Goal: Information Seeking & Learning: Learn about a topic

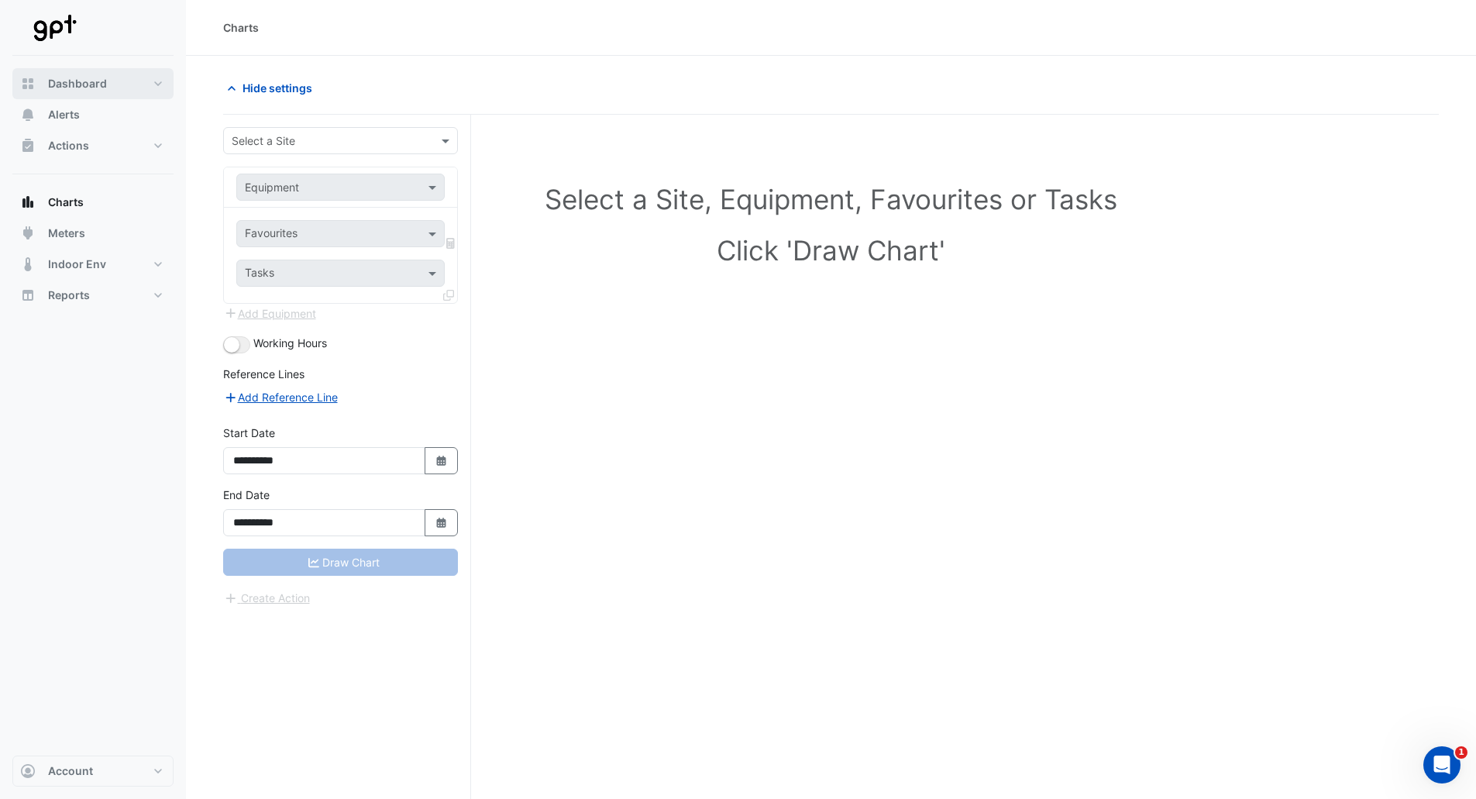
click at [139, 86] on button "Dashboard" at bounding box center [92, 83] width 161 height 31
select select "**"
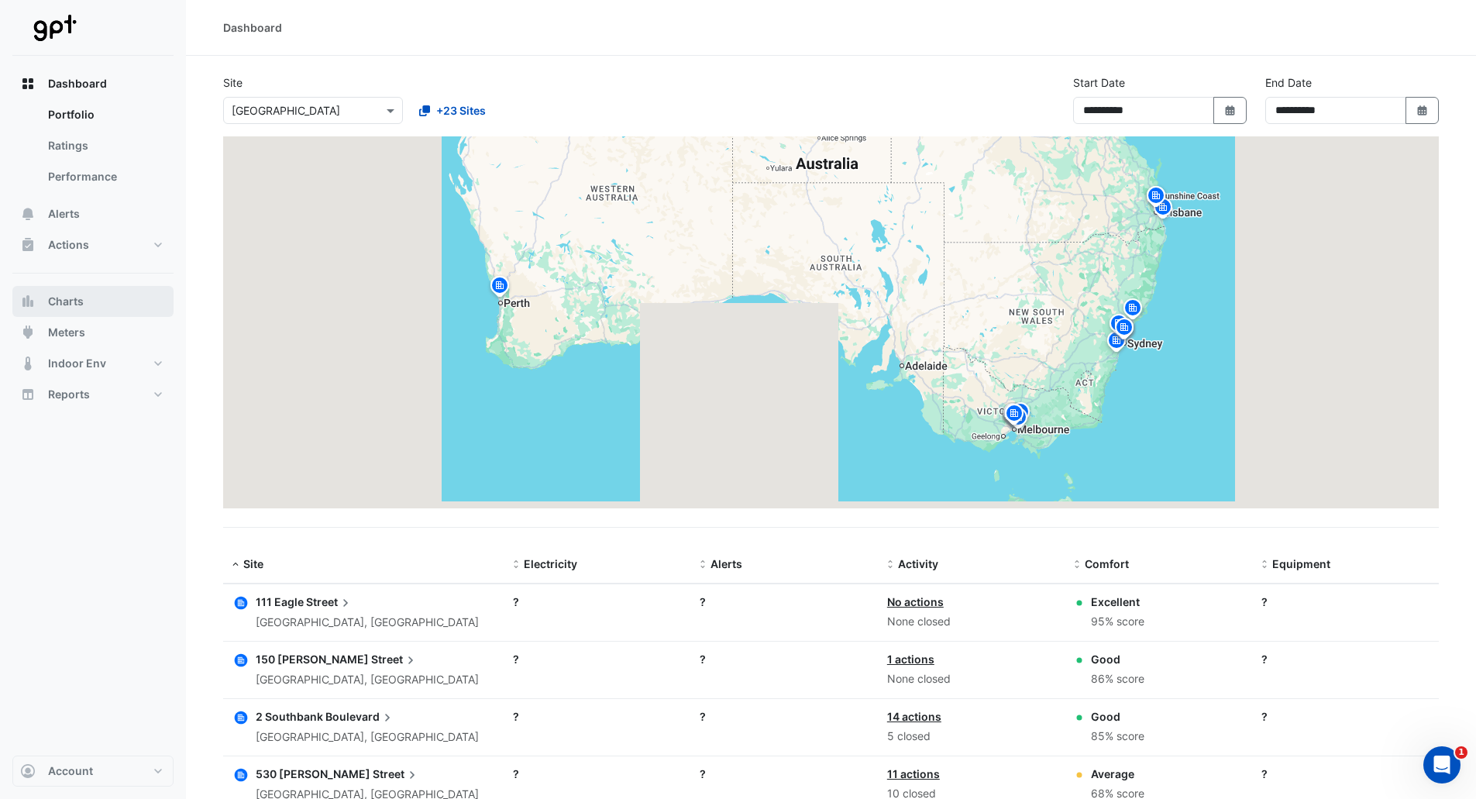
click at [99, 297] on button "Charts" at bounding box center [92, 301] width 161 height 31
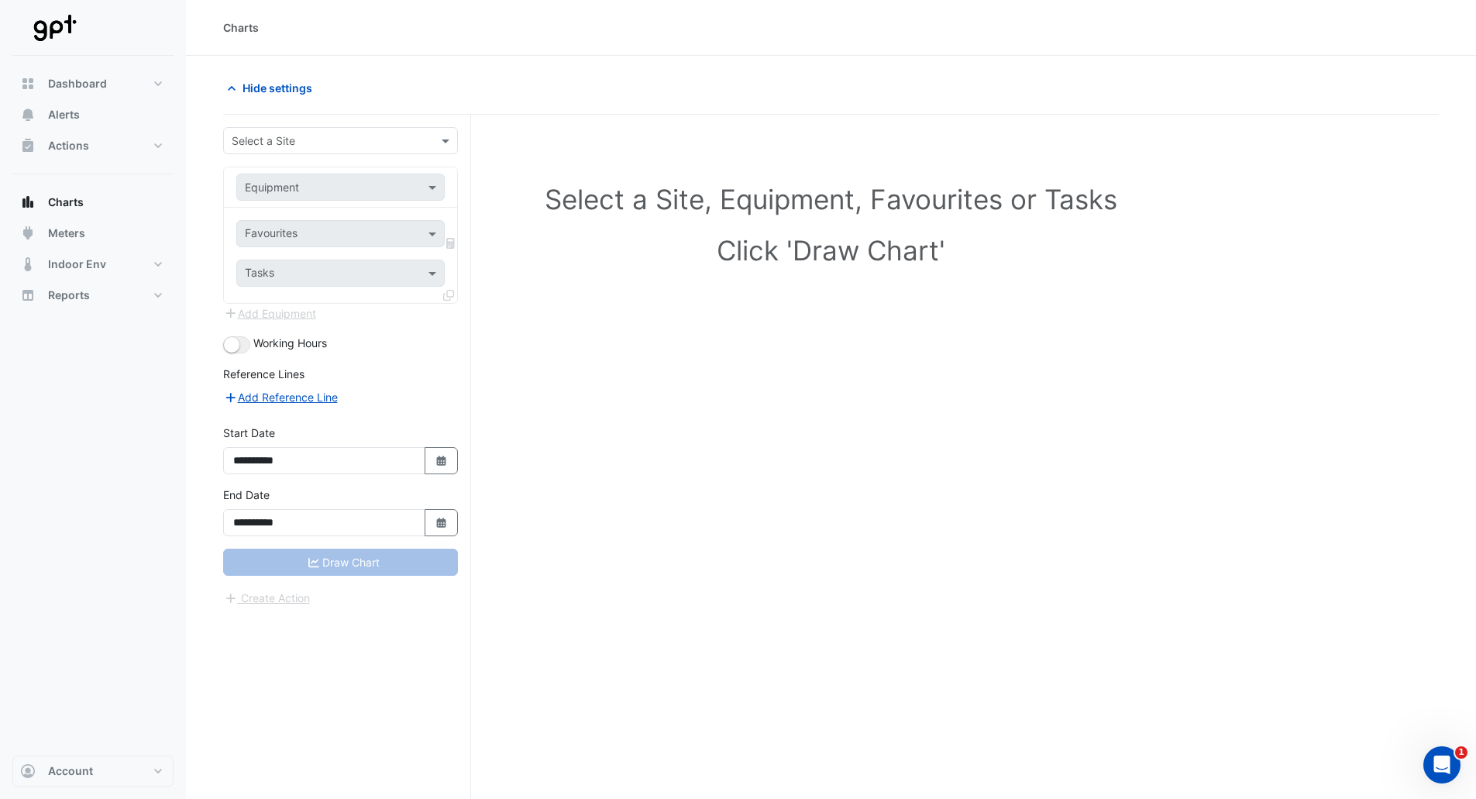
click at [348, 143] on input "text" at bounding box center [325, 141] width 187 height 16
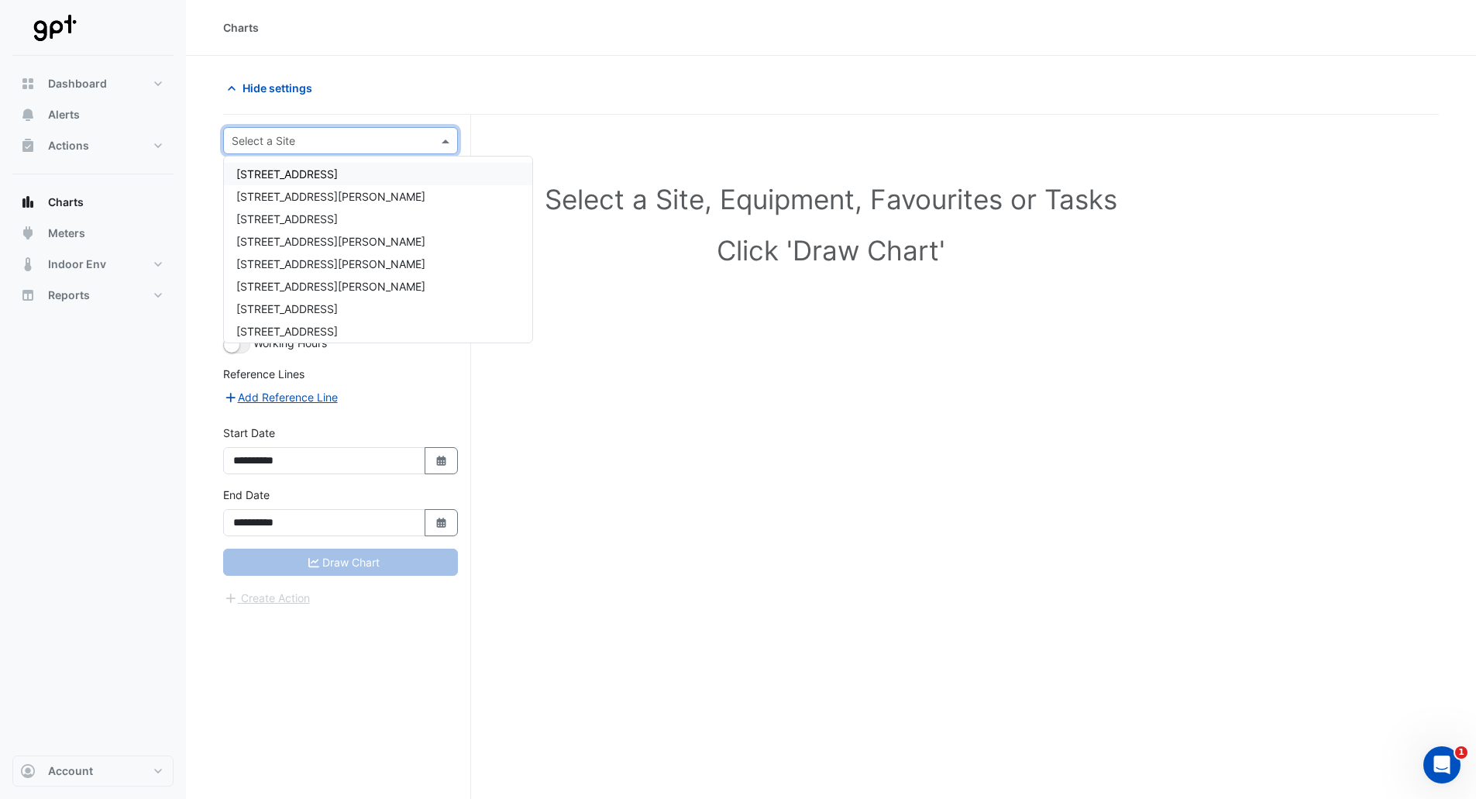
click at [306, 174] on span "[STREET_ADDRESS]" at bounding box center [286, 173] width 101 height 13
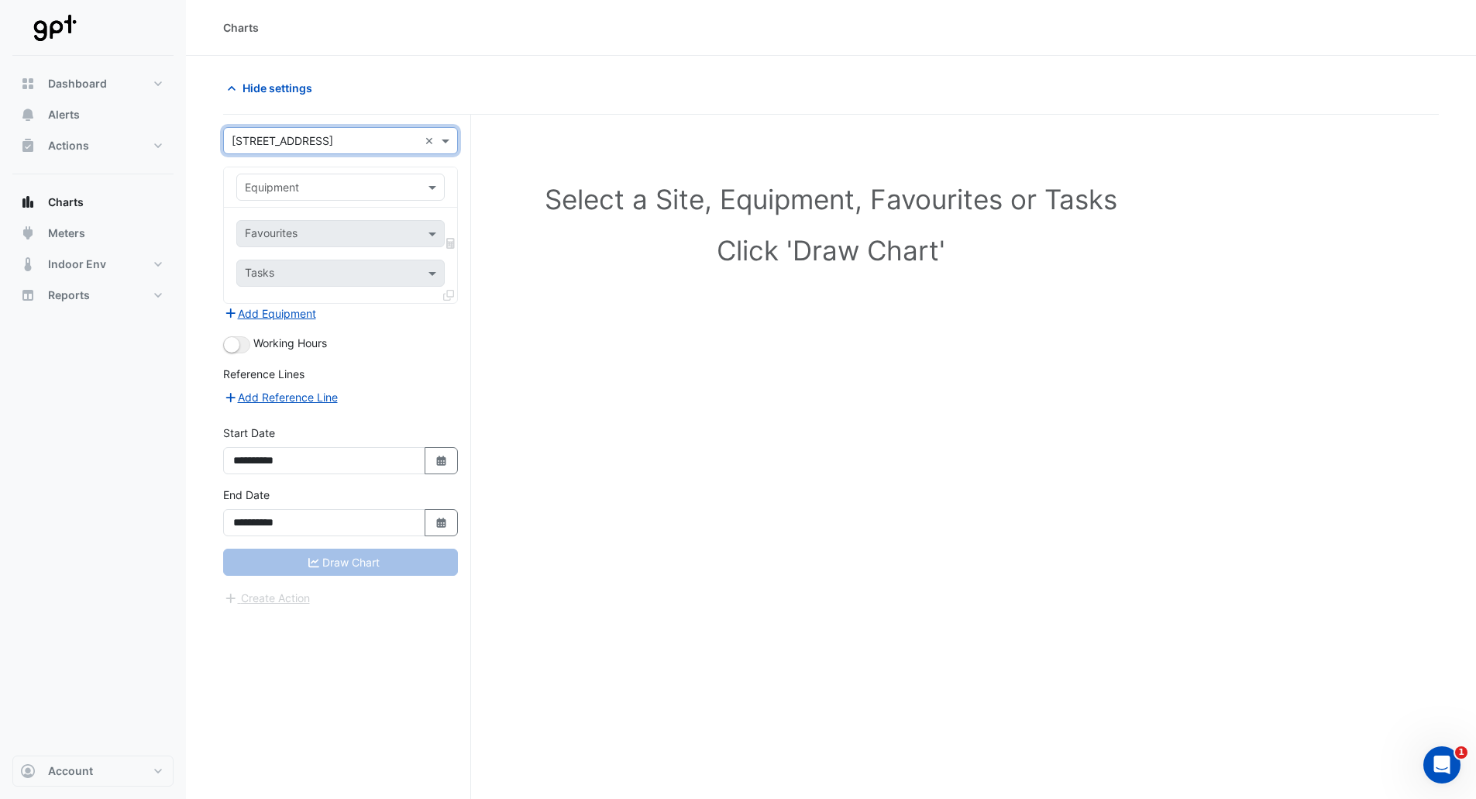
click at [387, 180] on input "text" at bounding box center [325, 188] width 160 height 16
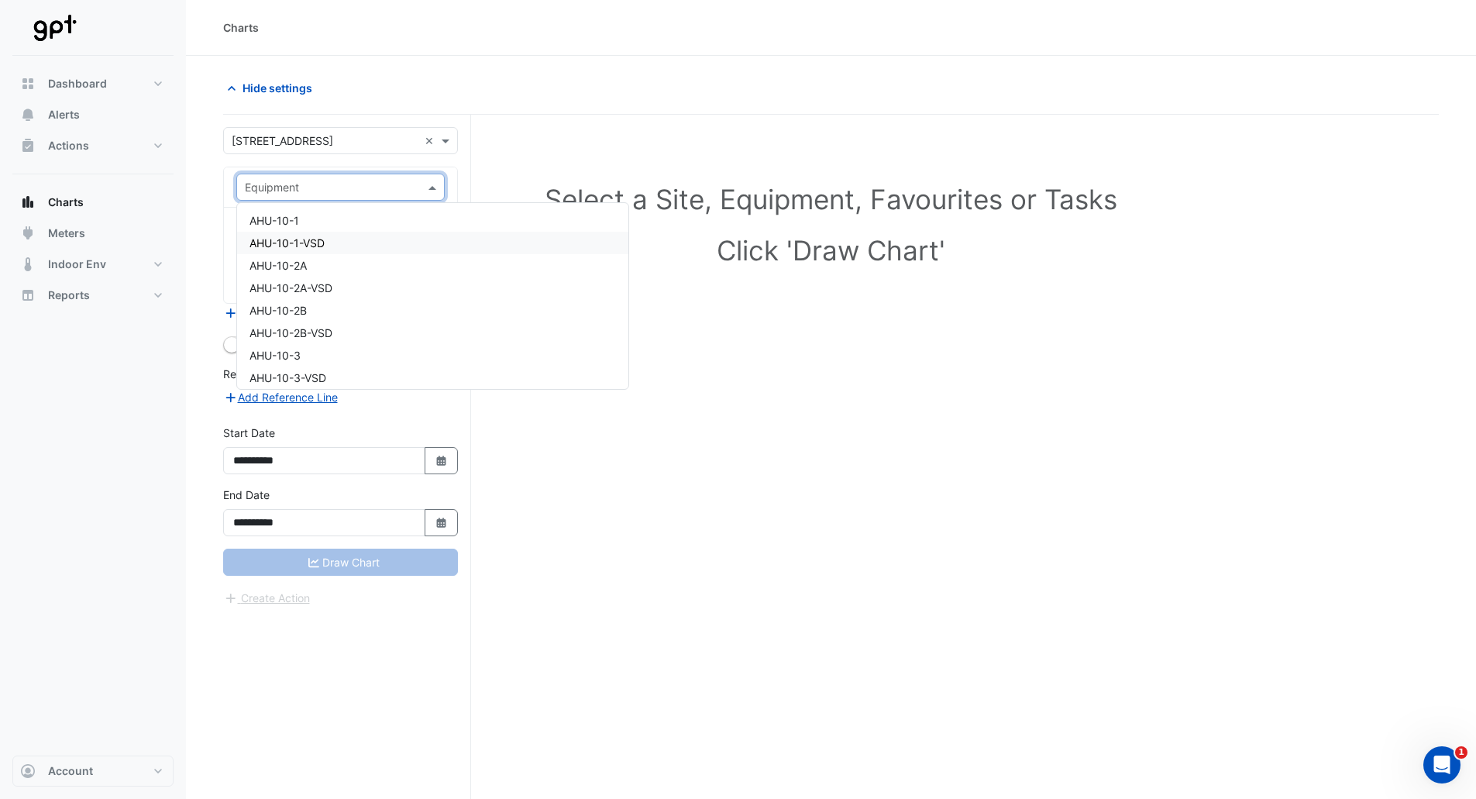
click at [320, 244] on span "AHU-10-1-VSD" at bounding box center [286, 242] width 75 height 13
click at [332, 230] on input "text" at bounding box center [332, 235] width 174 height 16
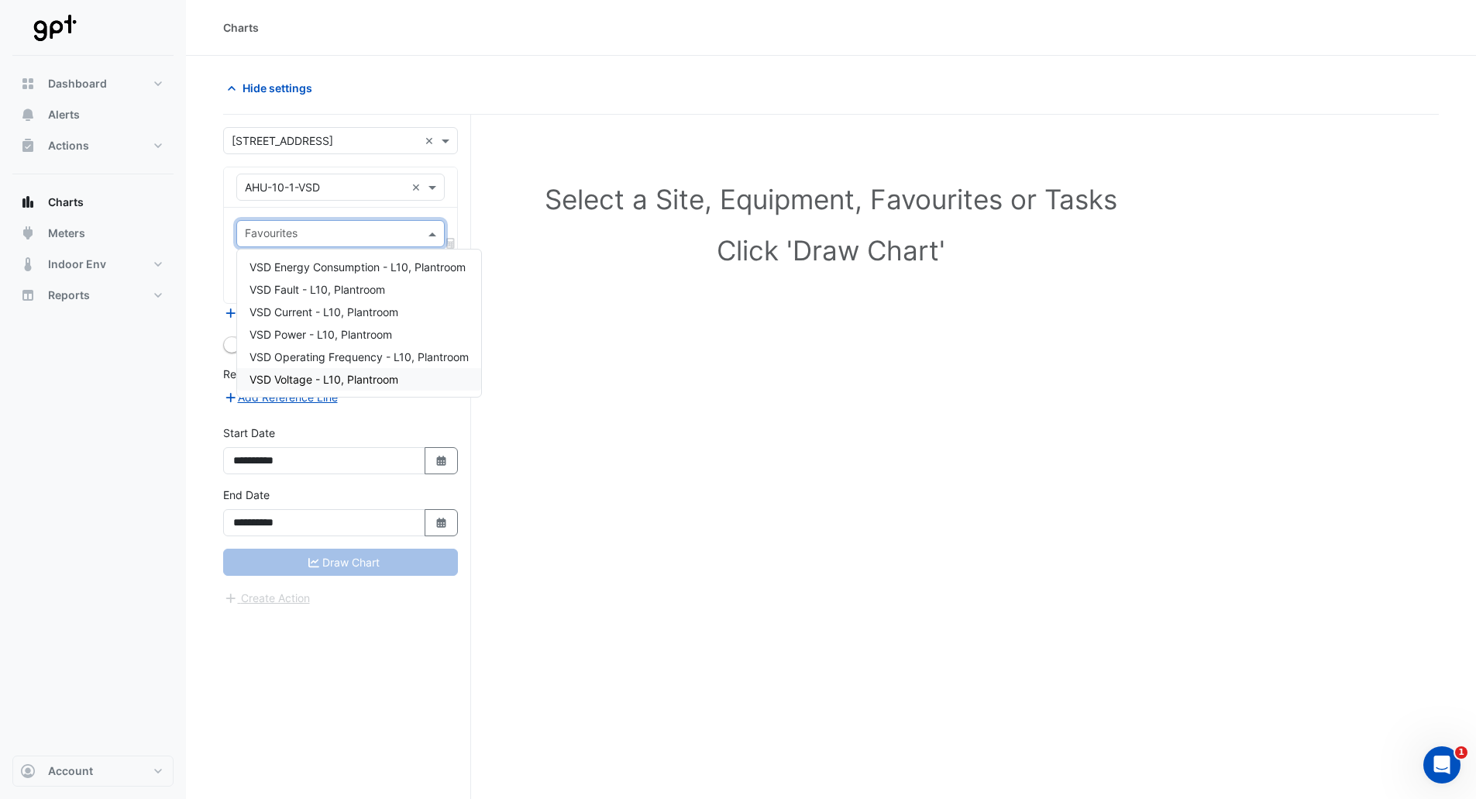
click at [350, 380] on span "VSD Voltage - L10, Plantroom" at bounding box center [323, 379] width 149 height 13
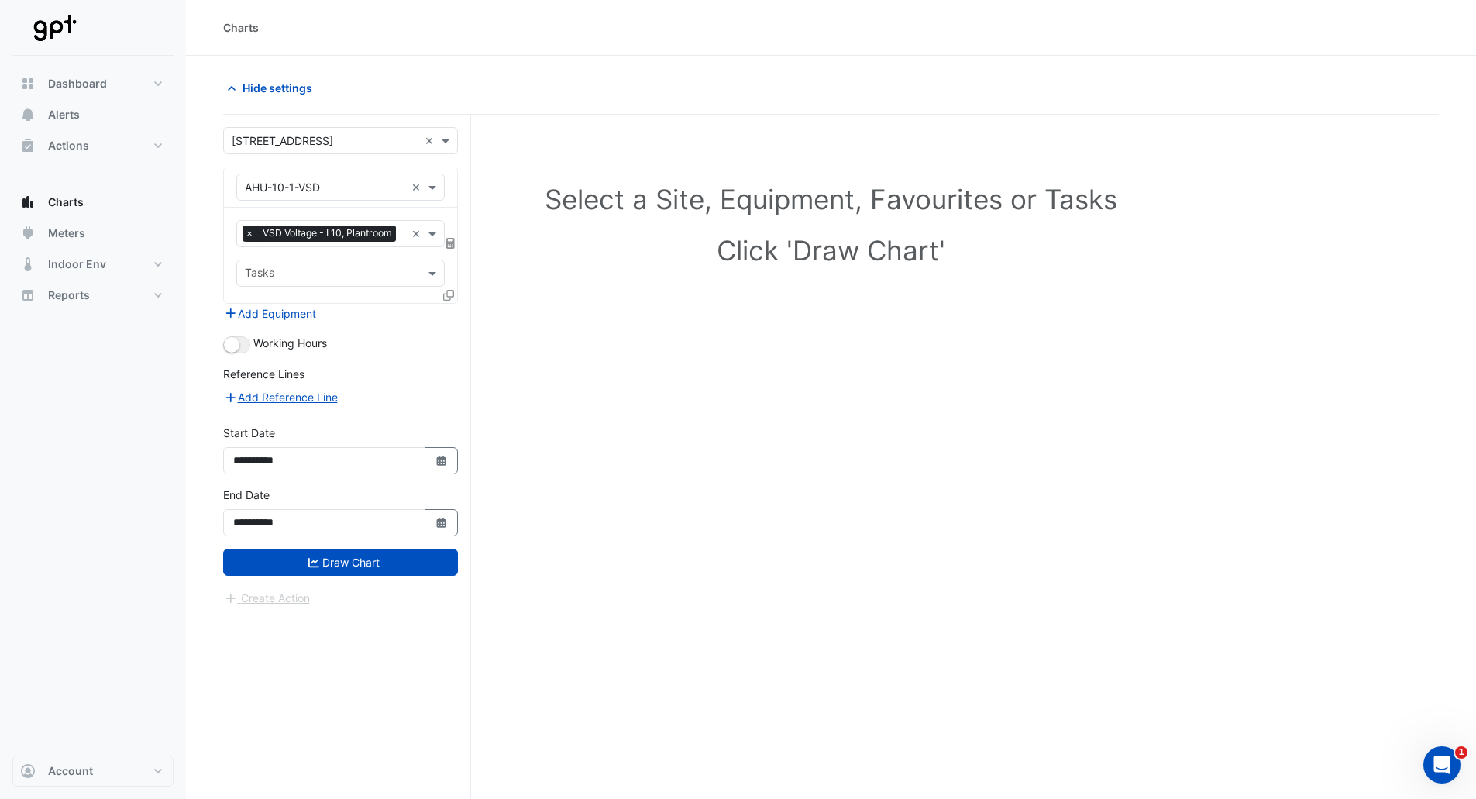
click at [353, 561] on button "Draw Chart" at bounding box center [340, 561] width 235 height 27
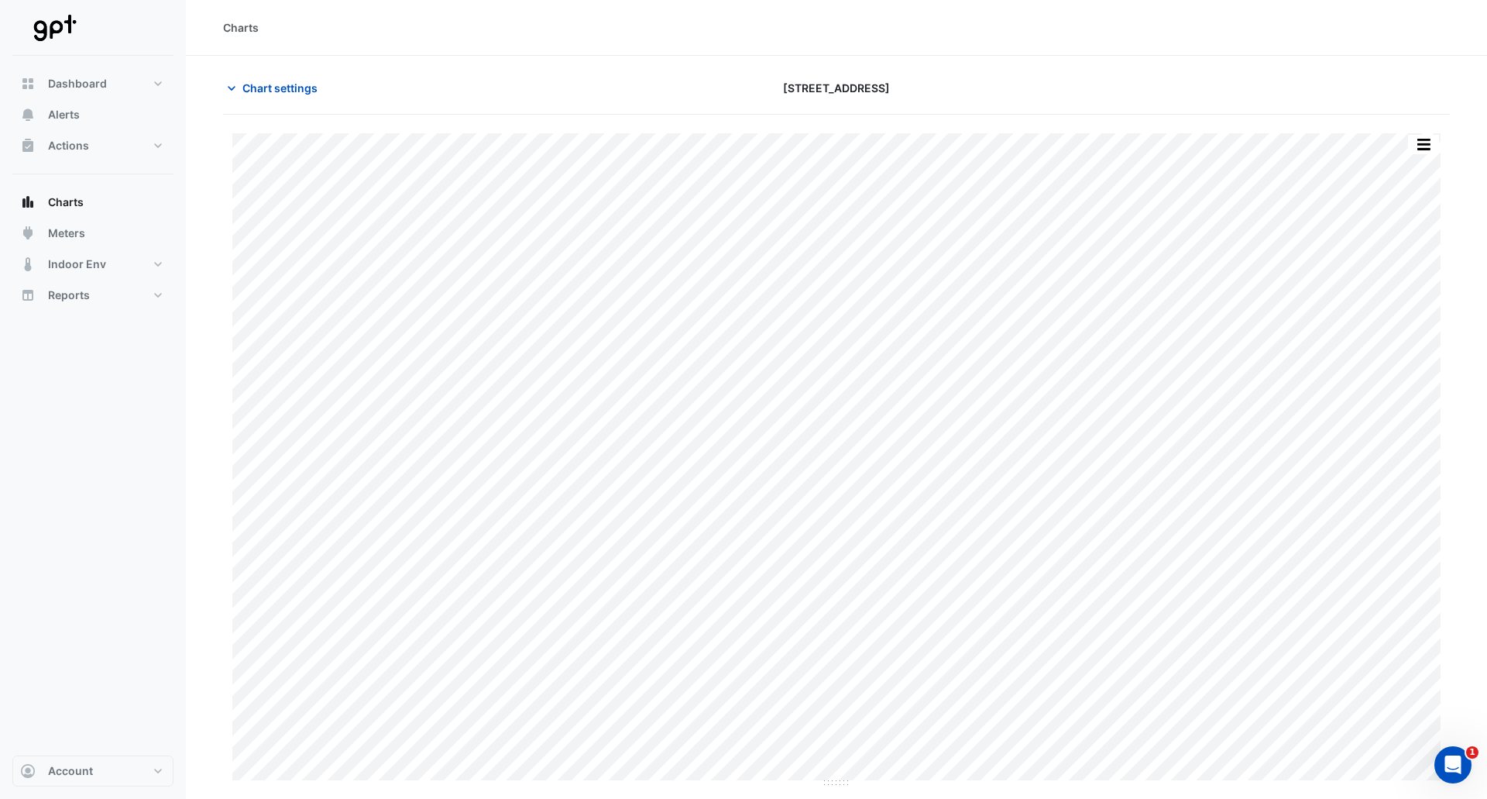
click at [271, 96] on button "Chart settings" at bounding box center [275, 87] width 105 height 27
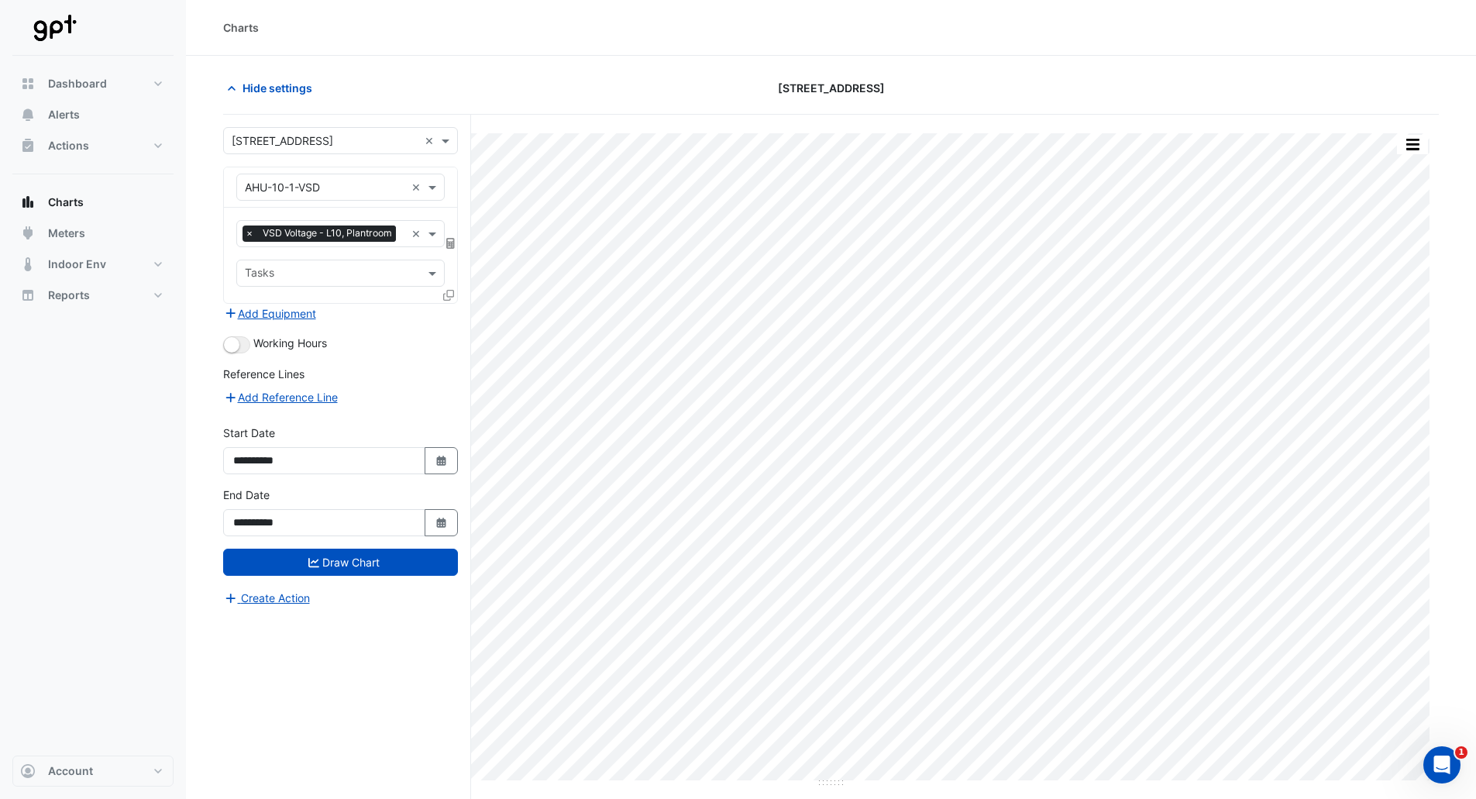
click at [435, 196] on div "× AHU-10-1-VSD ×" at bounding box center [340, 187] width 208 height 27
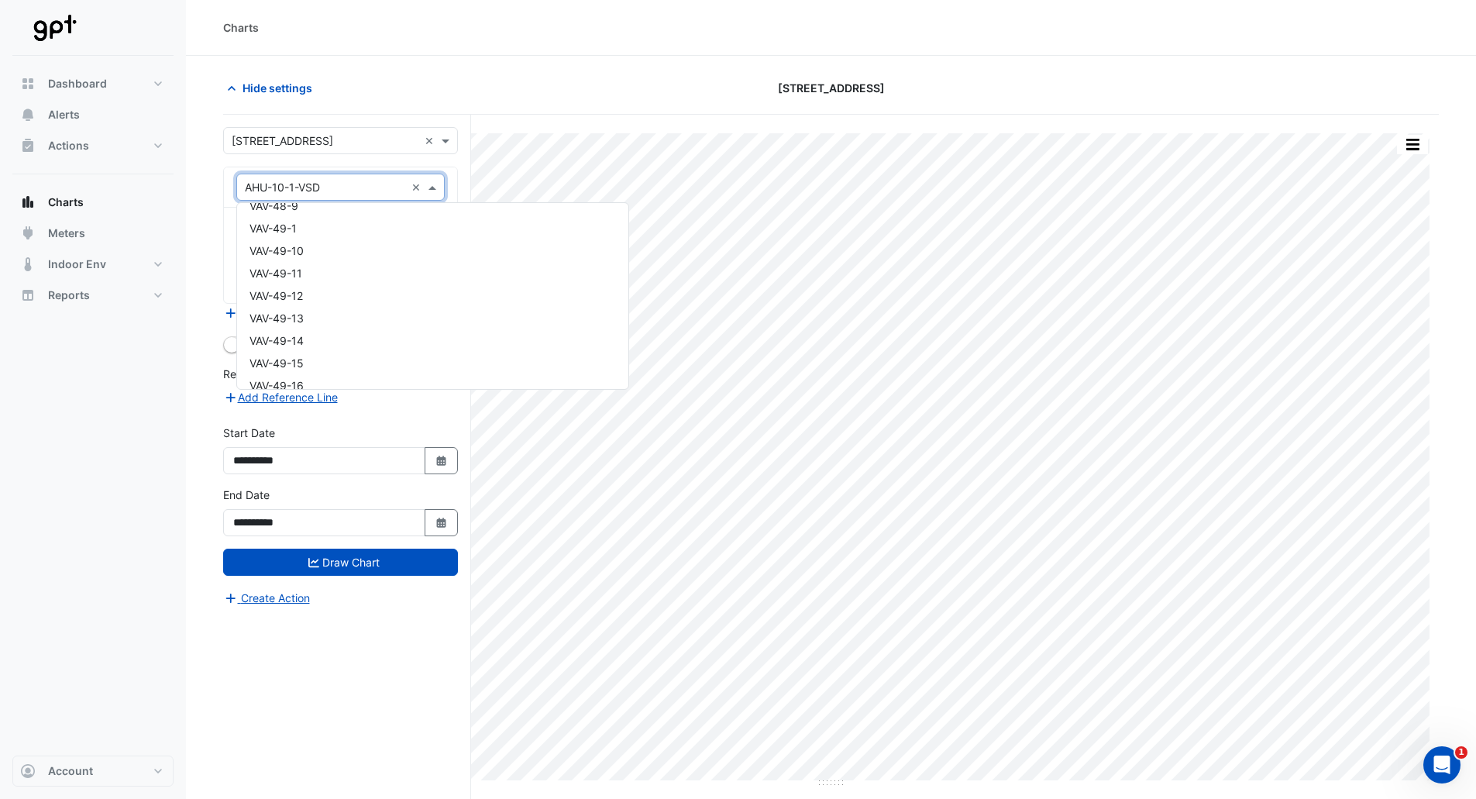
scroll to position [27187, 0]
click at [514, 315] on div "VAV-48-7" at bounding box center [432, 325] width 391 height 22
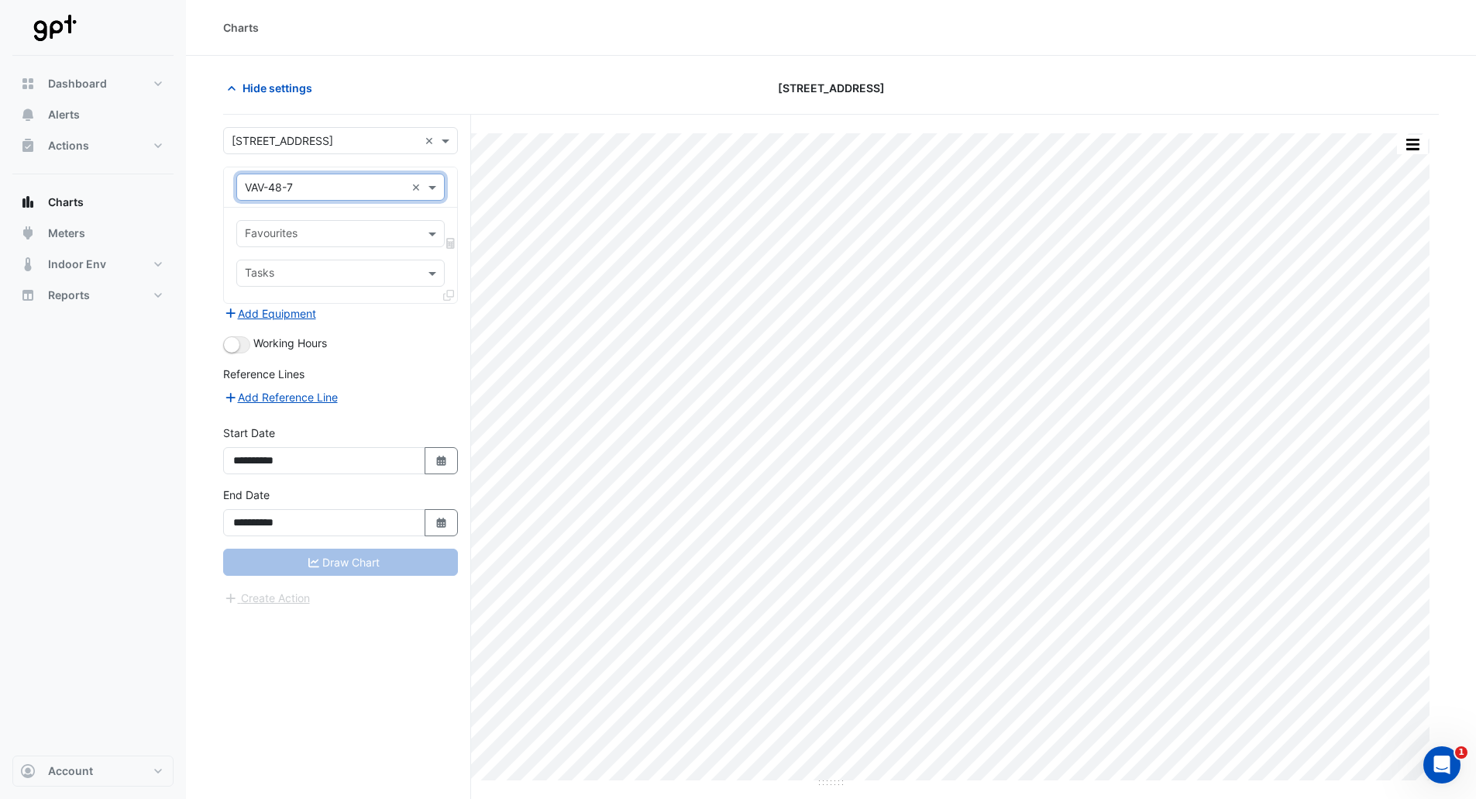
click at [398, 235] on input "text" at bounding box center [332, 235] width 174 height 16
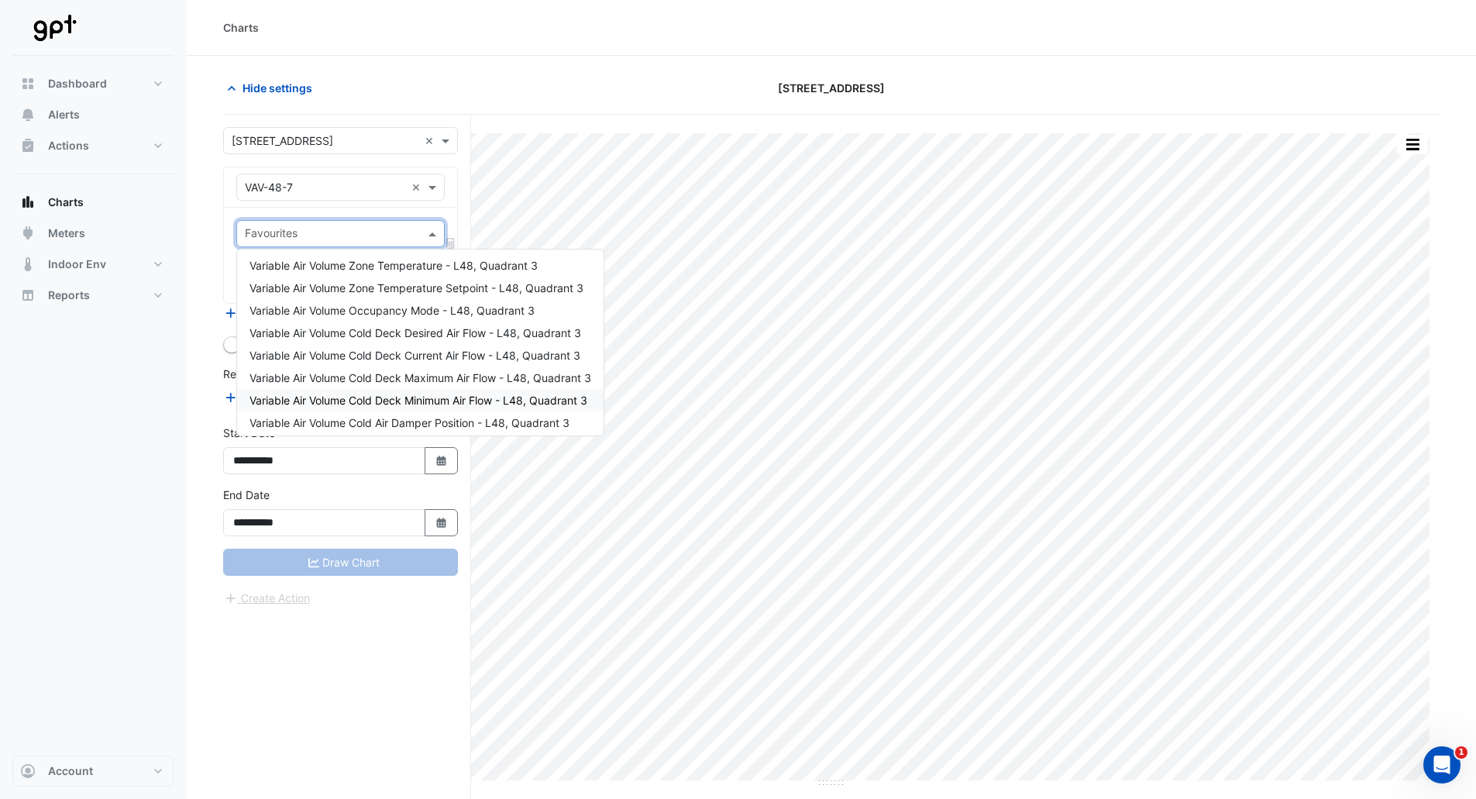
scroll to position [0, 0]
click at [417, 70] on section "**********" at bounding box center [831, 457] width 1290 height 802
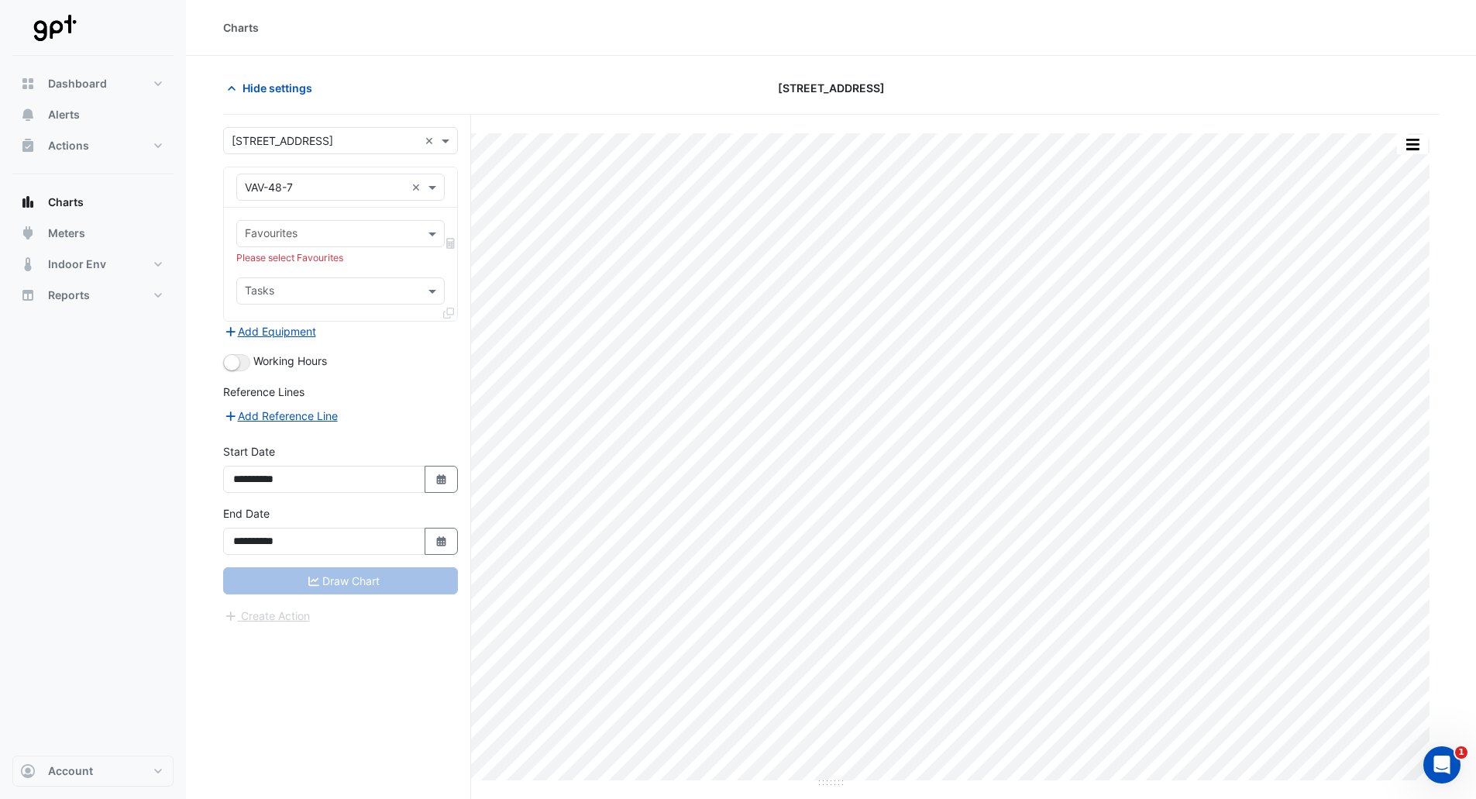
click at [331, 228] on input "text" at bounding box center [332, 235] width 174 height 16
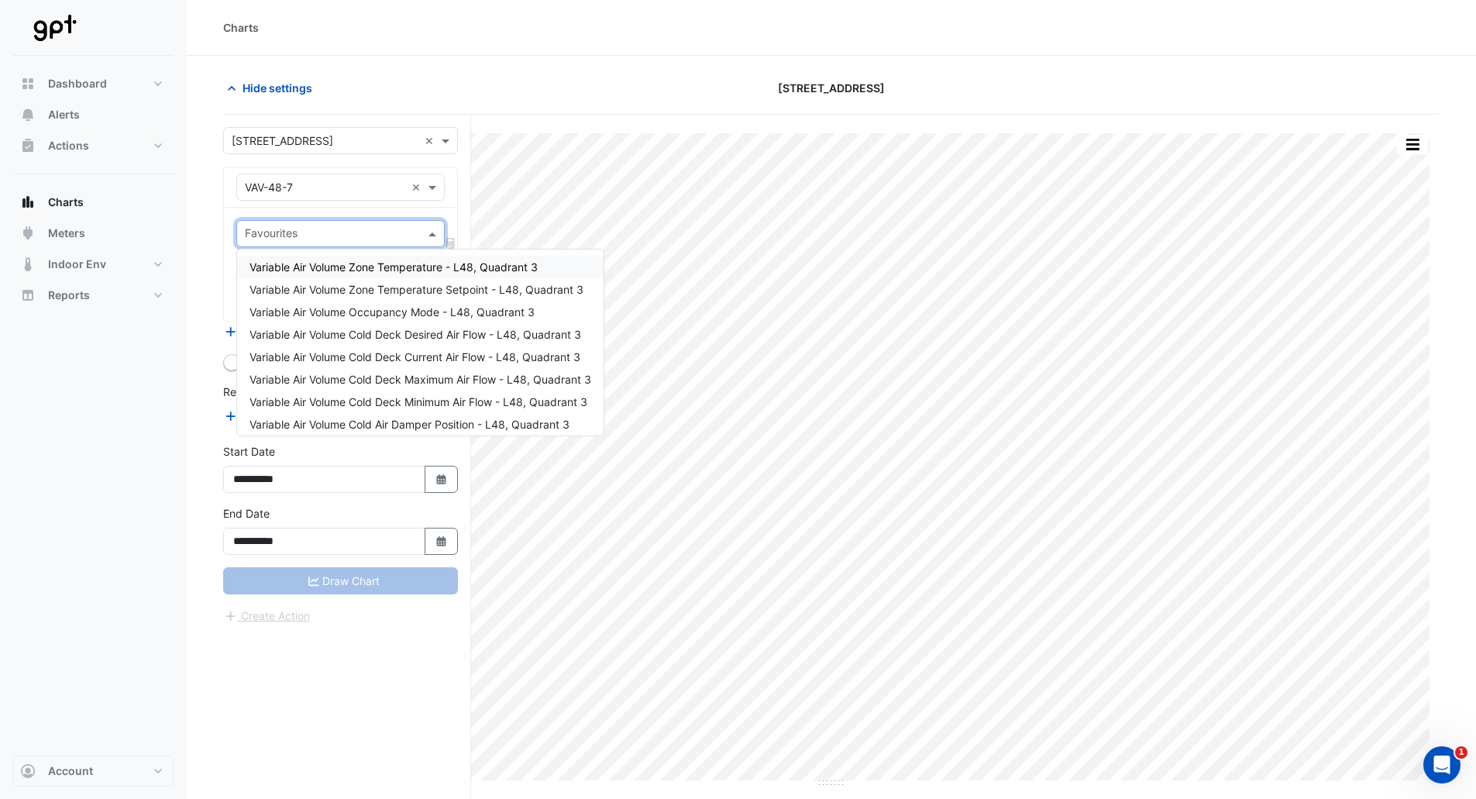
click at [321, 184] on input "text" at bounding box center [325, 188] width 160 height 16
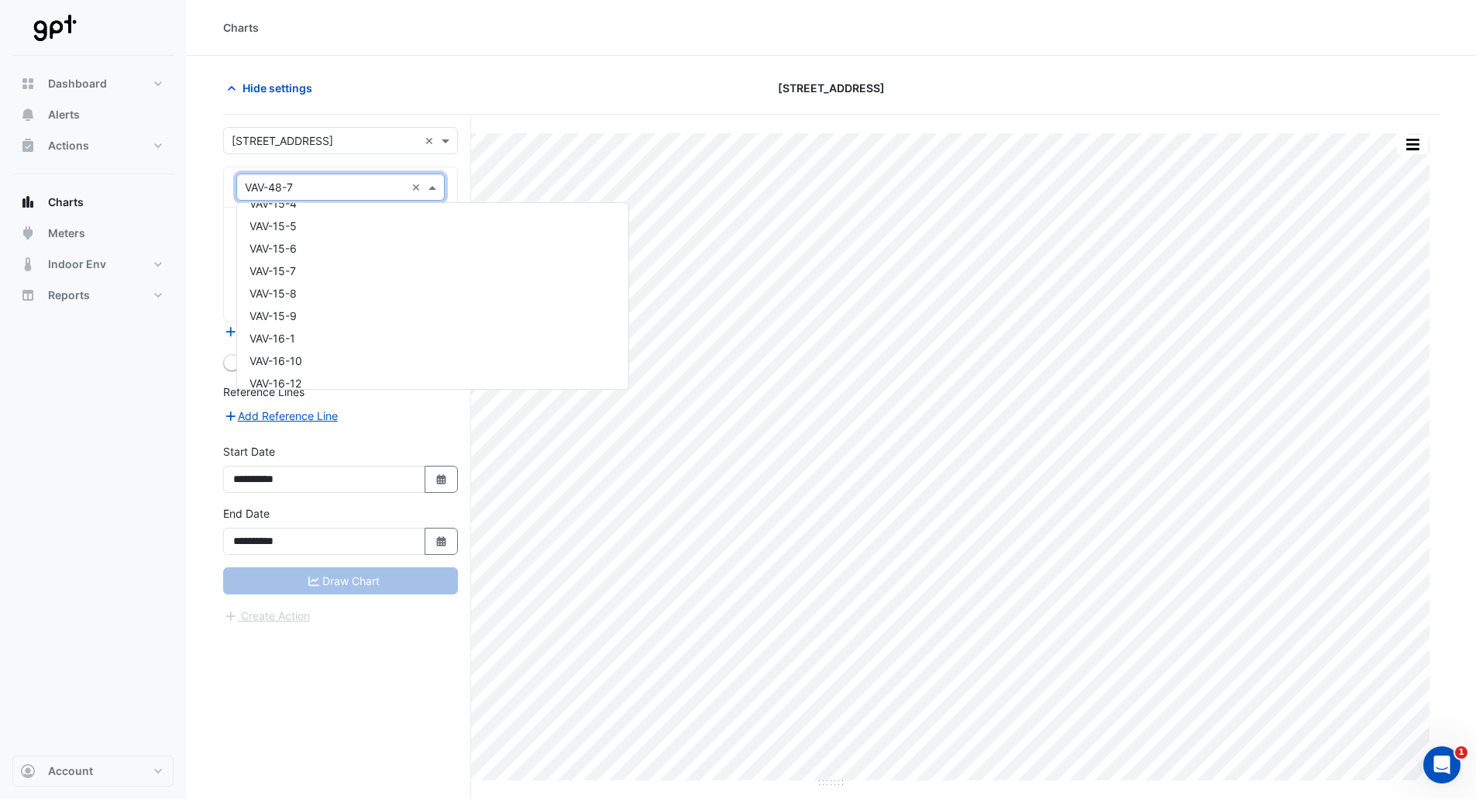
scroll to position [6471, 0]
click at [506, 82] on div "Hide settings" at bounding box center [419, 87] width 411 height 27
